Goal: Browse casually: Explore the website without a specific task or goal

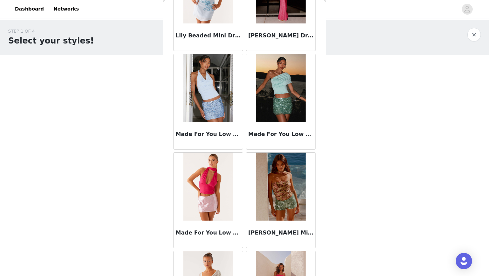
scroll to position [3721, 0]
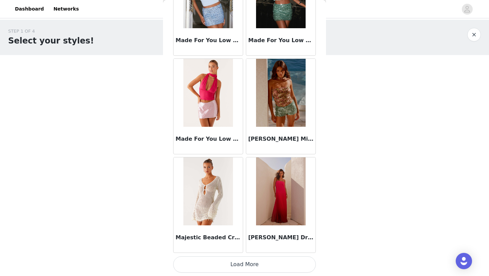
click at [226, 266] on button "Load More" at bounding box center [244, 264] width 143 height 16
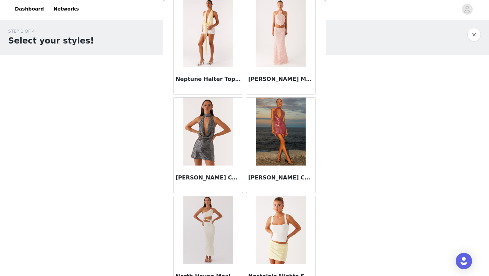
scroll to position [4707, 0]
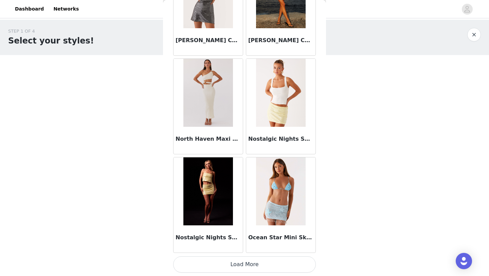
click at [226, 266] on button "Load More" at bounding box center [244, 264] width 143 height 16
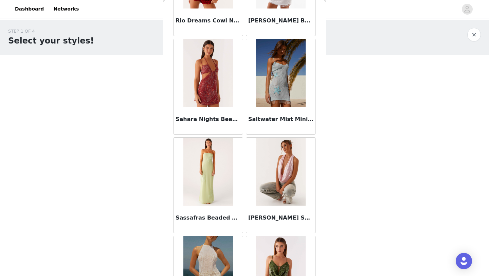
scroll to position [5693, 0]
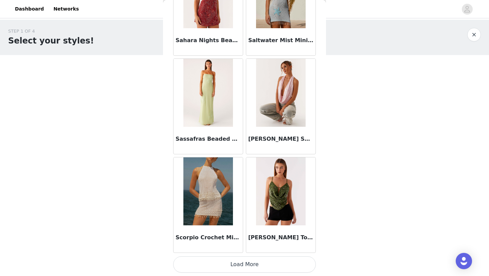
click at [259, 269] on button "Load More" at bounding box center [244, 264] width 143 height 16
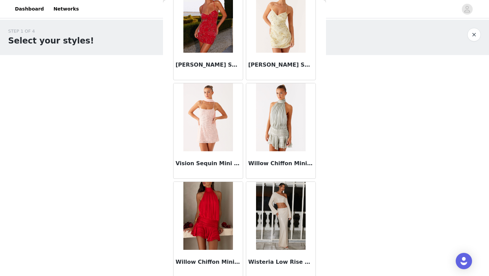
scroll to position [6679, 0]
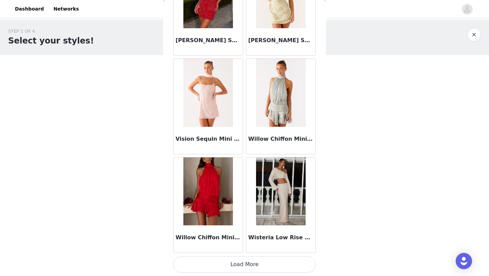
click at [252, 267] on button "Load More" at bounding box center [244, 264] width 143 height 16
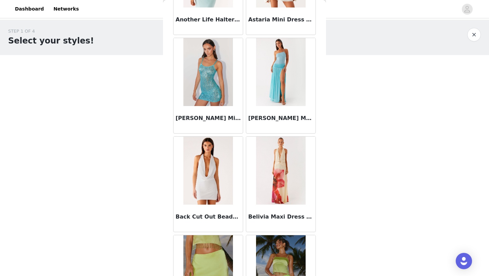
scroll to position [0, 0]
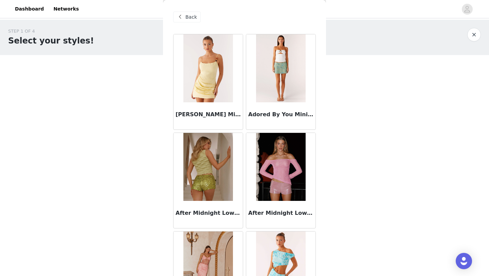
click at [191, 20] on span "Back" at bounding box center [192, 17] width 12 height 7
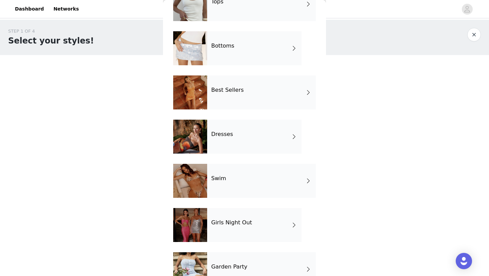
scroll to position [81, 0]
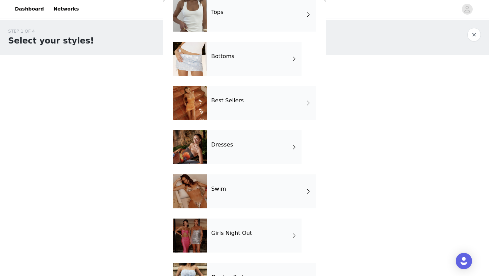
click at [236, 187] on div "Swim" at bounding box center [261, 191] width 109 height 34
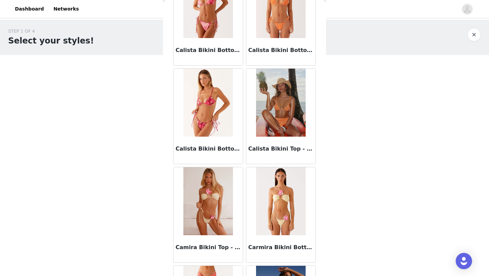
scroll to position [764, 0]
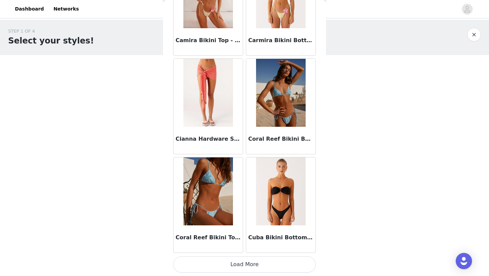
click at [195, 263] on button "Load More" at bounding box center [244, 264] width 143 height 16
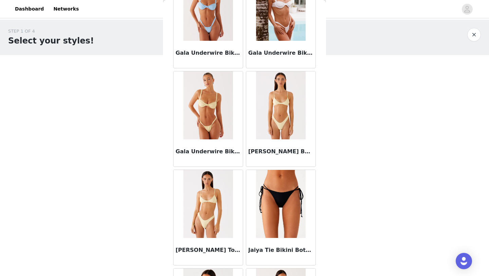
scroll to position [1750, 0]
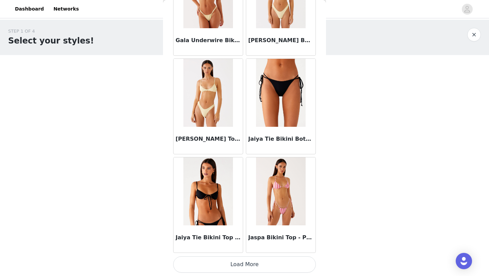
click at [206, 268] on button "Load More" at bounding box center [244, 264] width 143 height 16
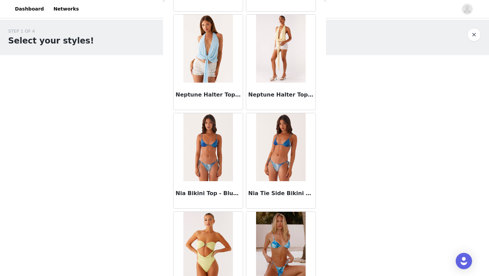
scroll to position [2736, 0]
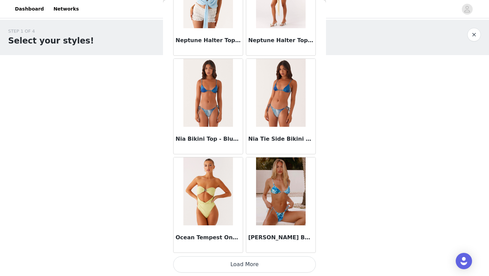
click at [204, 264] on button "Load More" at bounding box center [244, 264] width 143 height 16
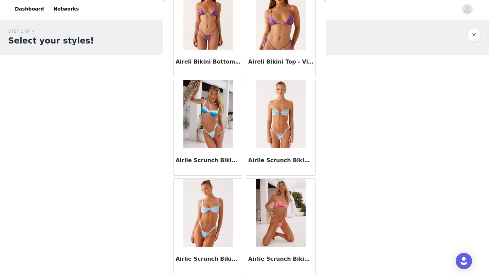
scroll to position [0, 0]
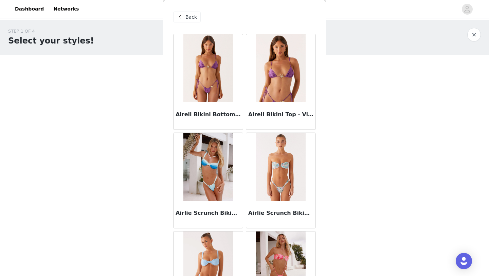
click at [193, 18] on span "Back" at bounding box center [192, 17] width 12 height 7
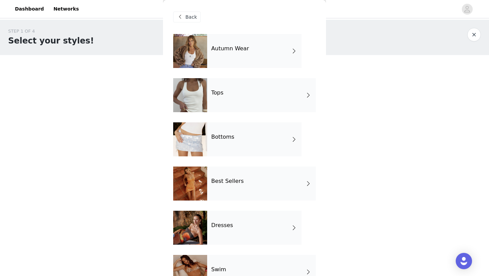
click at [228, 143] on div "Bottoms" at bounding box center [254, 139] width 94 height 34
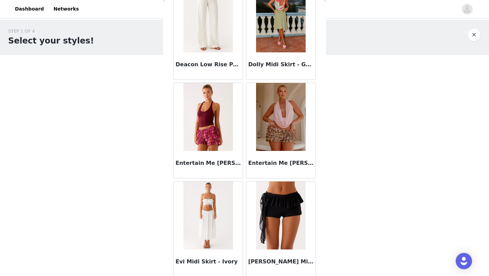
scroll to position [764, 0]
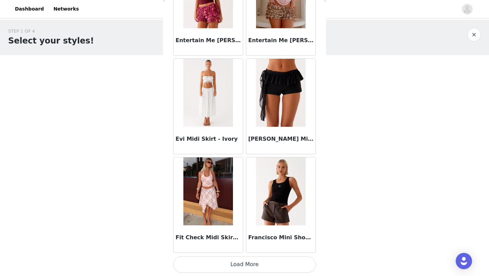
click at [246, 264] on button "Load More" at bounding box center [244, 264] width 143 height 16
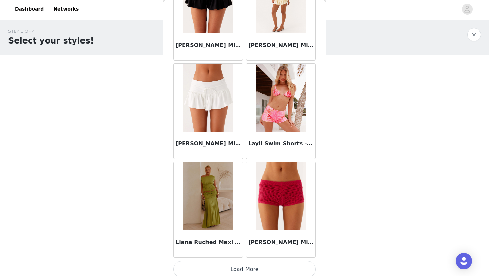
scroll to position [1750, 0]
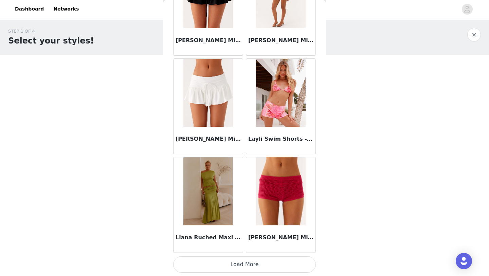
click at [243, 261] on button "Load More" at bounding box center [244, 264] width 143 height 16
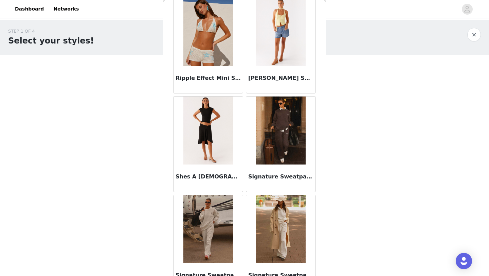
scroll to position [2736, 0]
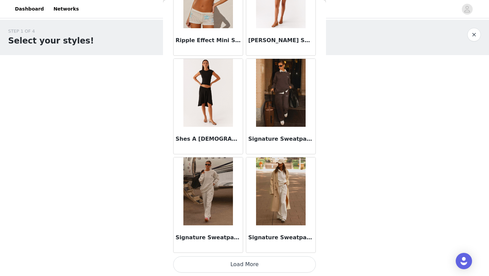
click at [240, 266] on button "Load More" at bounding box center [244, 264] width 143 height 16
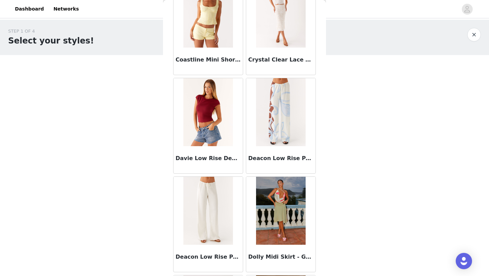
scroll to position [0, 0]
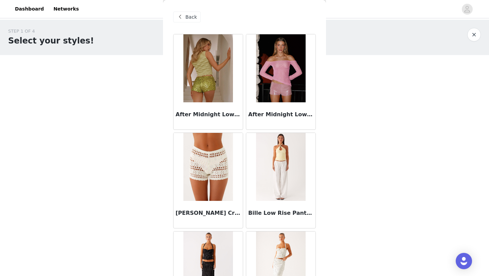
click at [188, 14] on span "Back" at bounding box center [192, 17] width 12 height 7
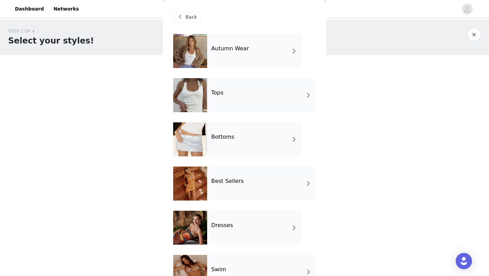
click at [245, 90] on div "Tops" at bounding box center [261, 95] width 109 height 34
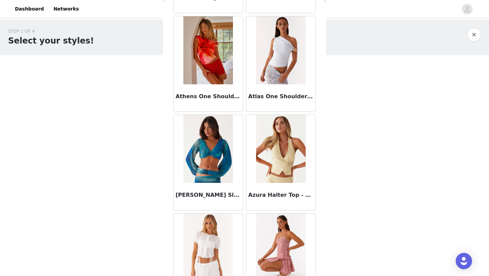
scroll to position [764, 0]
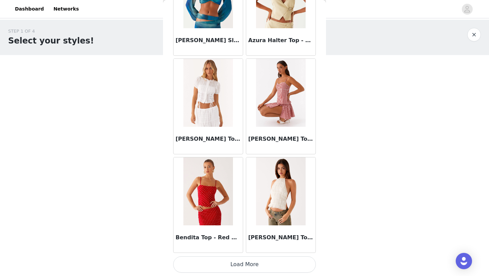
click at [253, 270] on button "Load More" at bounding box center [244, 264] width 143 height 16
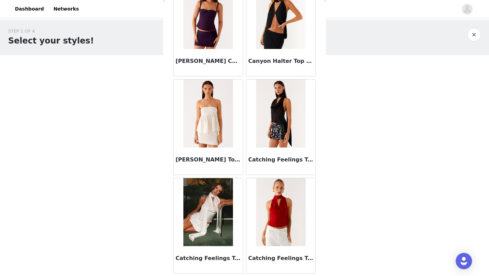
scroll to position [1750, 0]
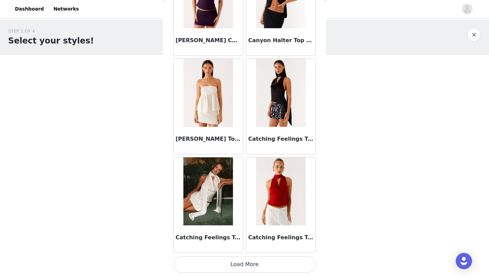
click at [242, 267] on button "Load More" at bounding box center [244, 264] width 143 height 16
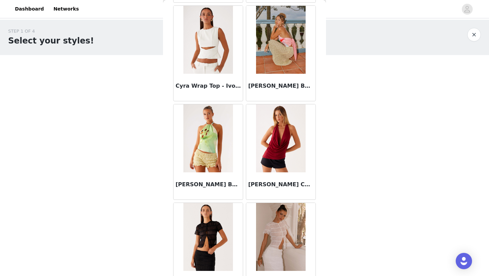
scroll to position [2736, 0]
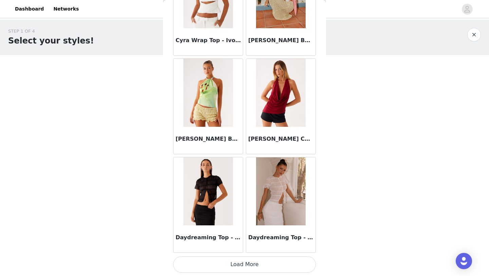
click at [240, 269] on button "Load More" at bounding box center [244, 264] width 143 height 16
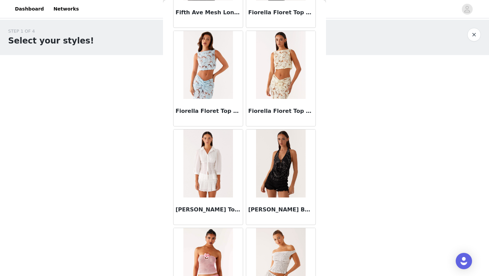
scroll to position [3721, 0]
